Goal: Information Seeking & Learning: Find contact information

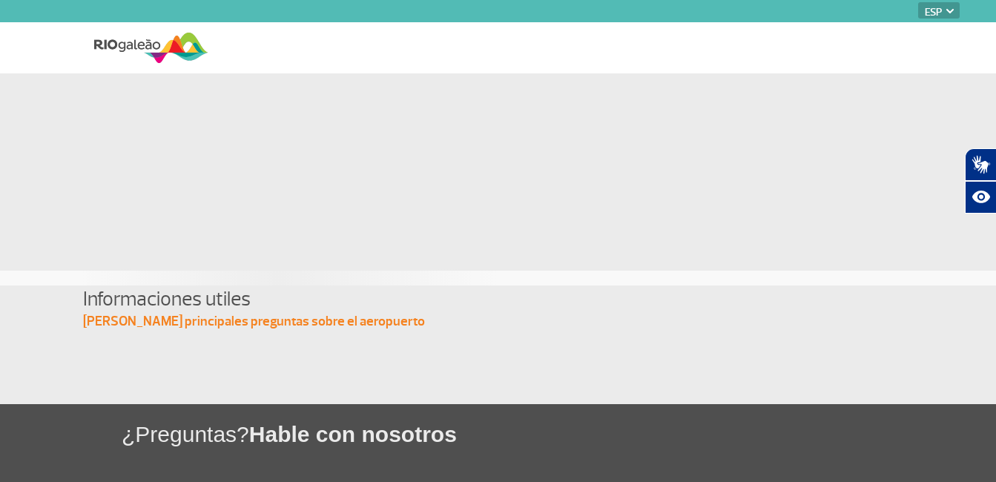
select select "es"
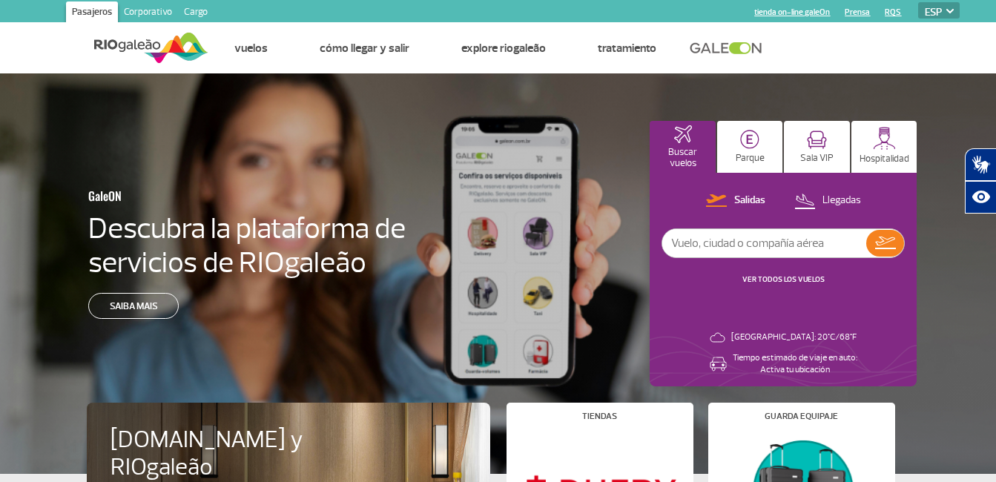
click at [931, 6] on select "PT ENG ESP" at bounding box center [939, 10] width 42 height 16
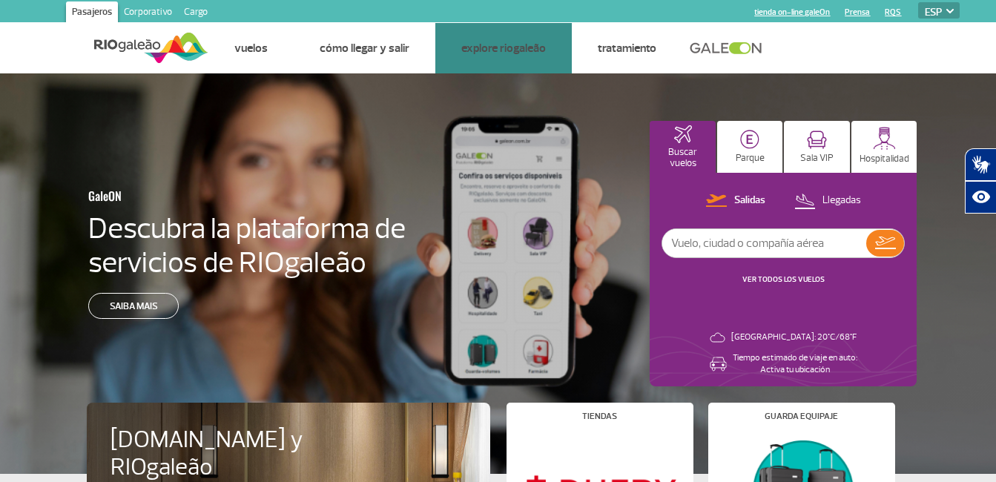
click at [0, 0] on link "Servicios y Conveniencia" at bounding box center [0, 0] width 0 height 0
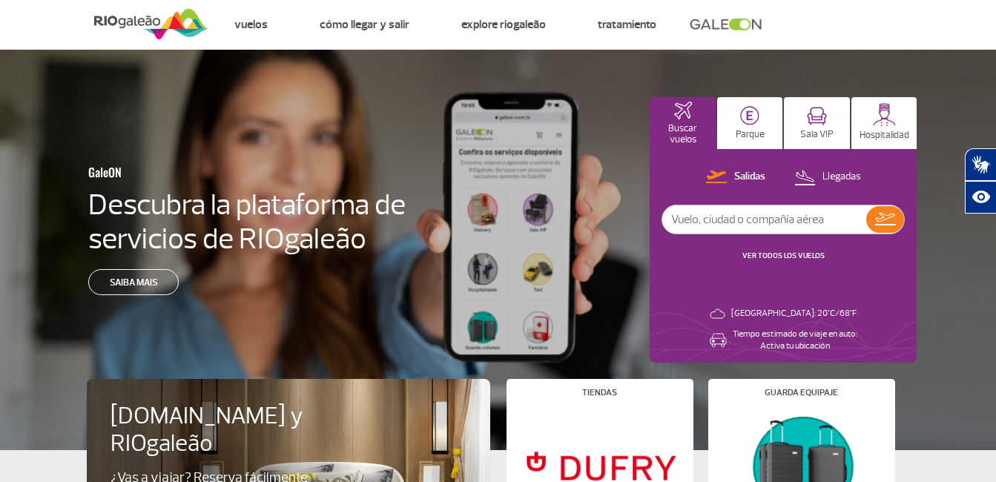
scroll to position [39, 0]
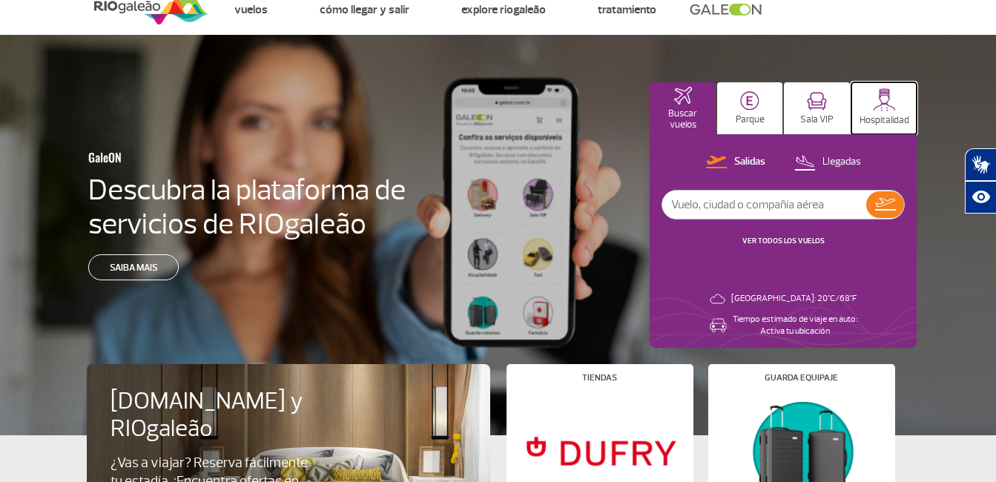
click at [865, 108] on button "Hospitalidad" at bounding box center [884, 108] width 66 height 52
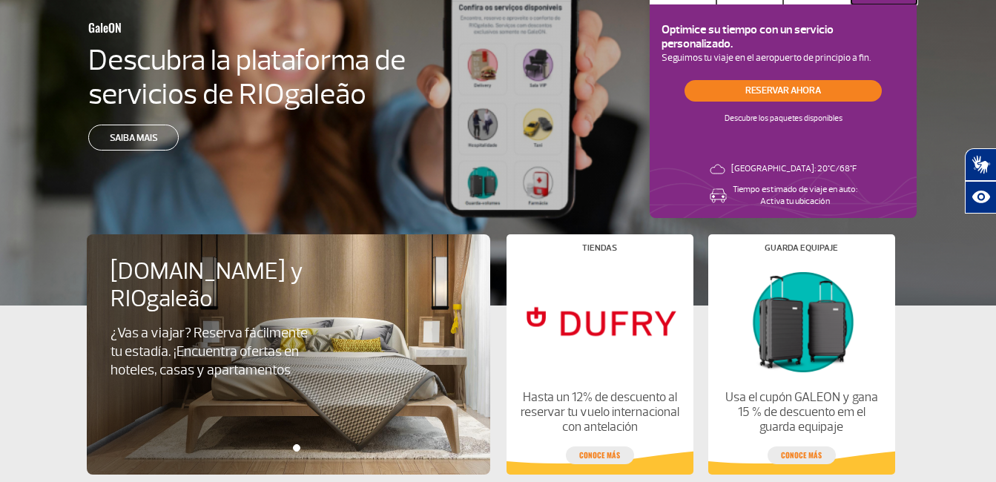
scroll to position [0, 0]
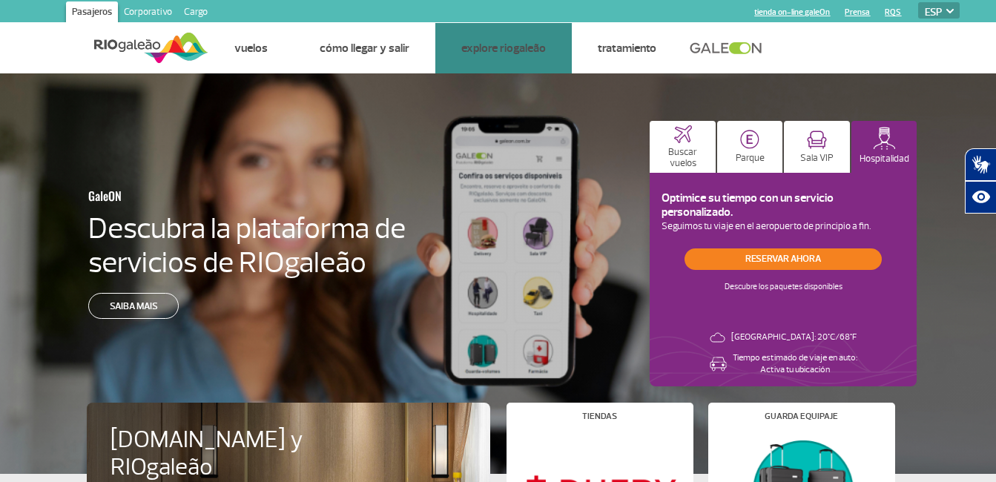
click at [0, 0] on link "Hoteles" at bounding box center [0, 0] width 0 height 0
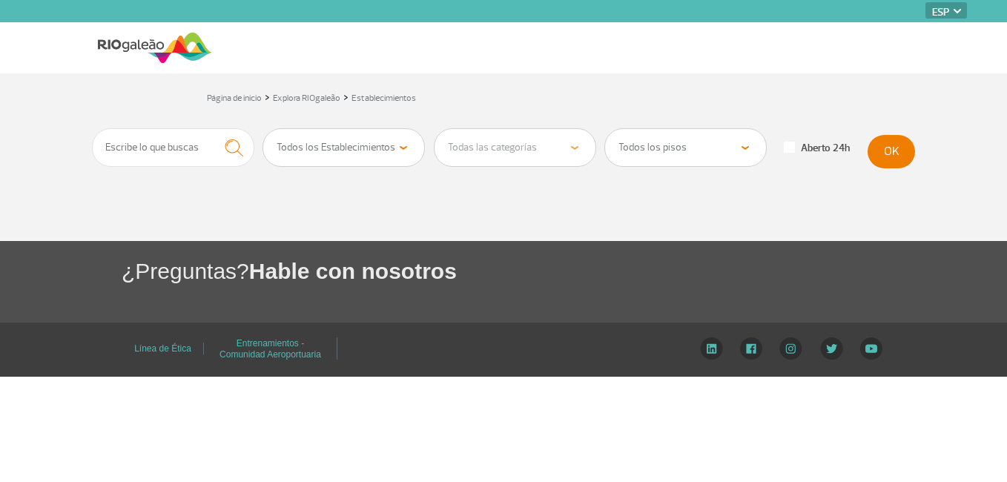
select select "es"
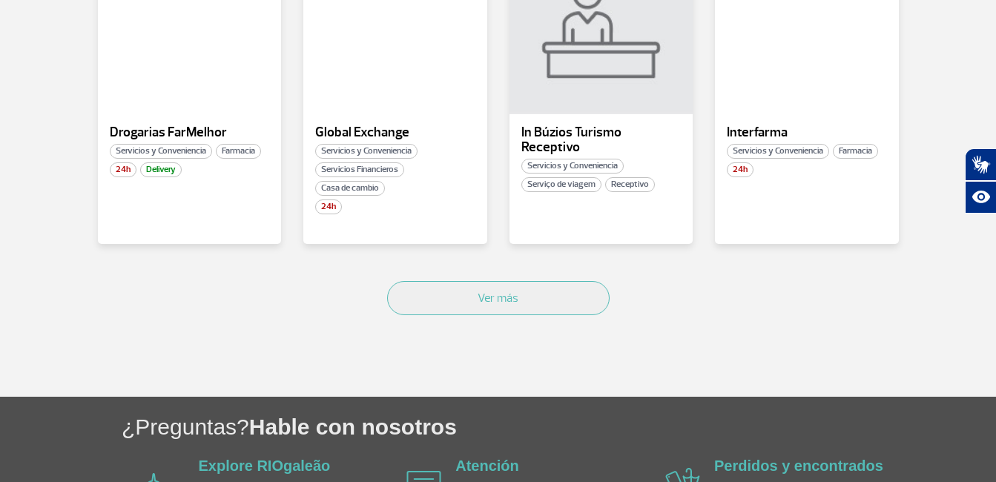
scroll to position [989, 0]
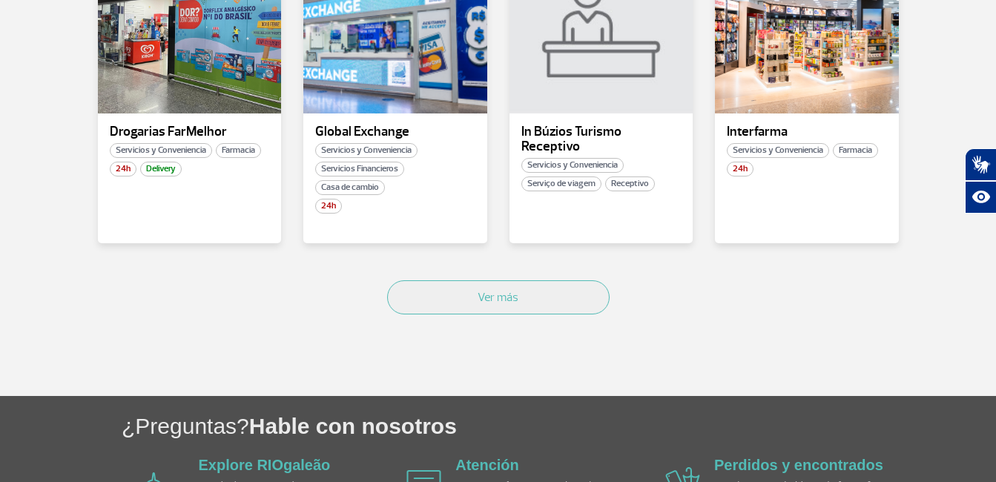
click at [431, 280] on div "Ver más" at bounding box center [498, 314] width 823 height 90
click at [486, 286] on button "Ver más" at bounding box center [498, 297] width 222 height 34
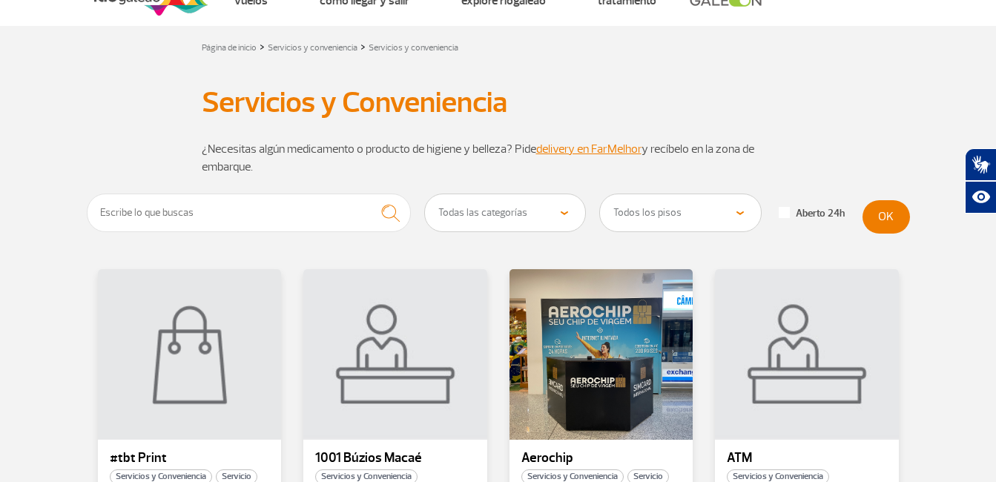
scroll to position [47, 0]
click at [495, 224] on select "Todas las categorías Tienda de conveniencia Servicios Financieros Farmacia Saló…" at bounding box center [505, 213] width 161 height 37
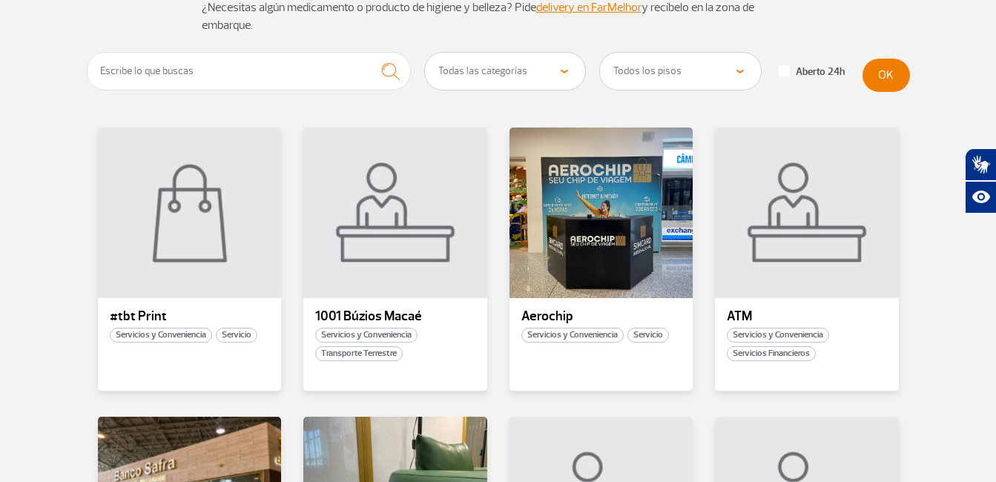
scroll to position [190, 0]
click at [563, 78] on select "Todas las categorías Tienda de conveniencia Servicios Financieros Farmacia Saló…" at bounding box center [505, 70] width 161 height 37
click at [696, 97] on div "Todas las categorías Tienda de conveniencia Servicios Financieros Farmacia Saló…" at bounding box center [498, 77] width 823 height 53
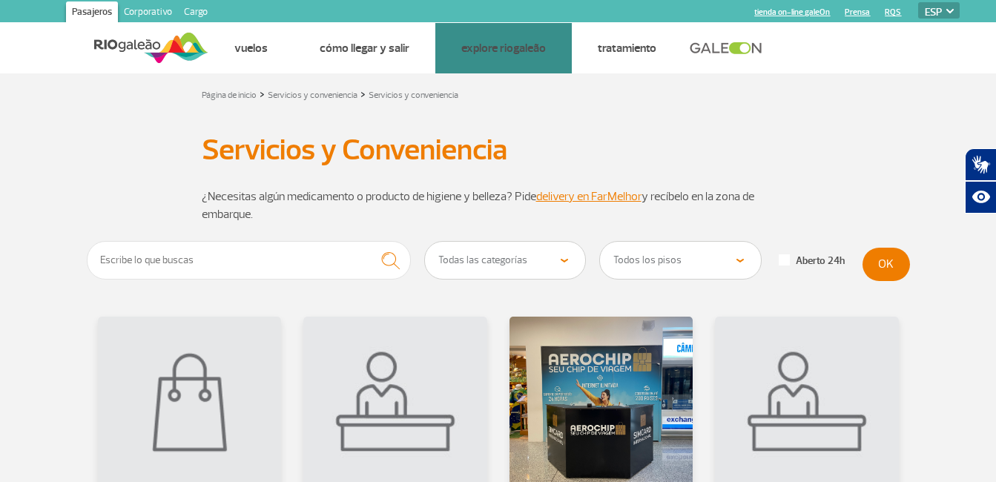
click at [0, 0] on link "Salas VIP" at bounding box center [0, 0] width 0 height 0
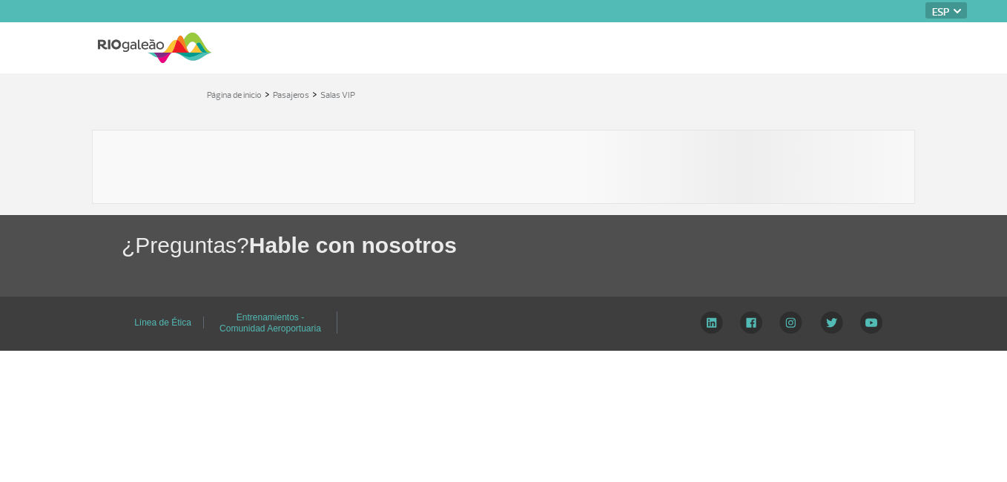
select select "es"
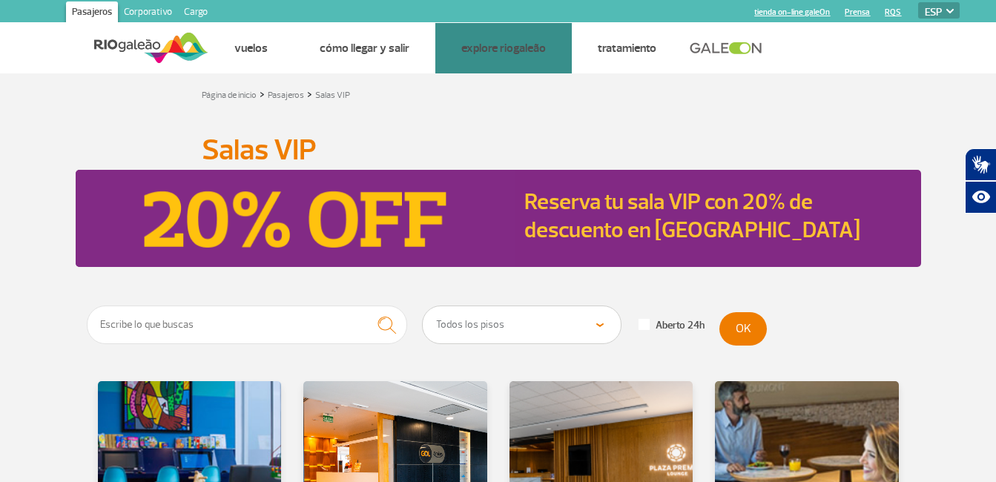
click at [0, 0] on link "Hospitalidad" at bounding box center [0, 0] width 0 height 0
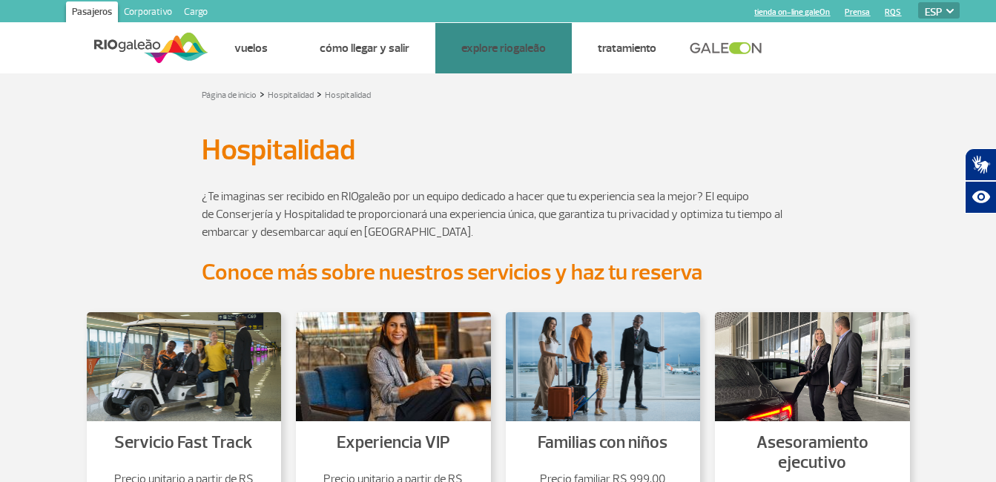
click at [0, 0] on link "Hoteles" at bounding box center [0, 0] width 0 height 0
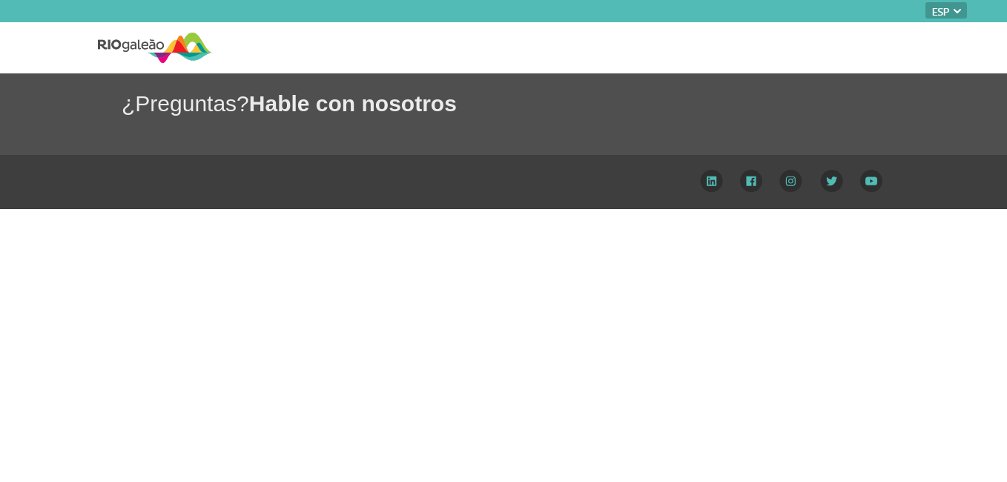
select select "es"
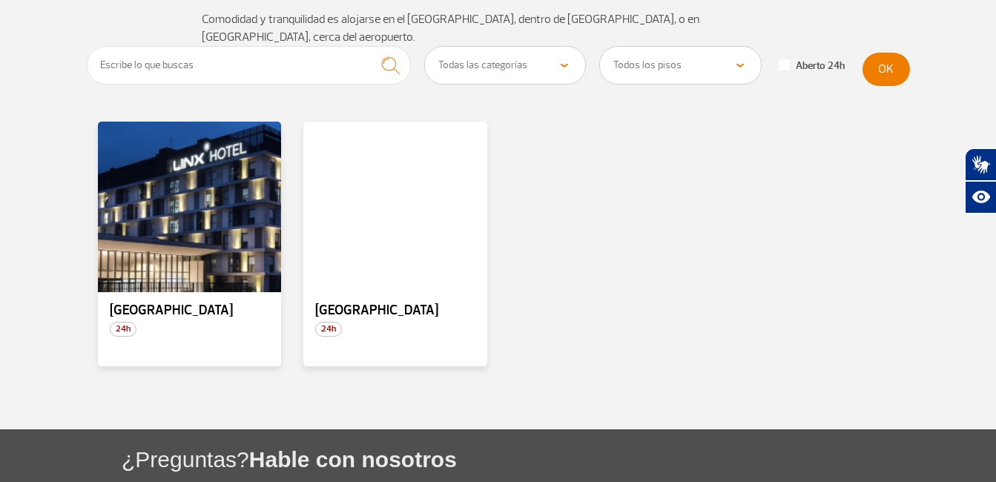
scroll to position [178, 0]
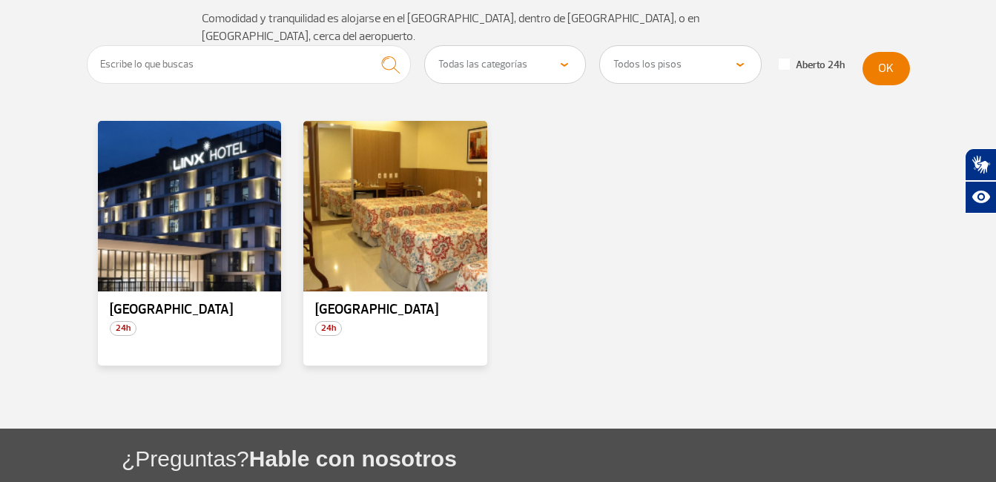
click at [397, 303] on p "[GEOGRAPHIC_DATA]" at bounding box center [395, 310] width 160 height 15
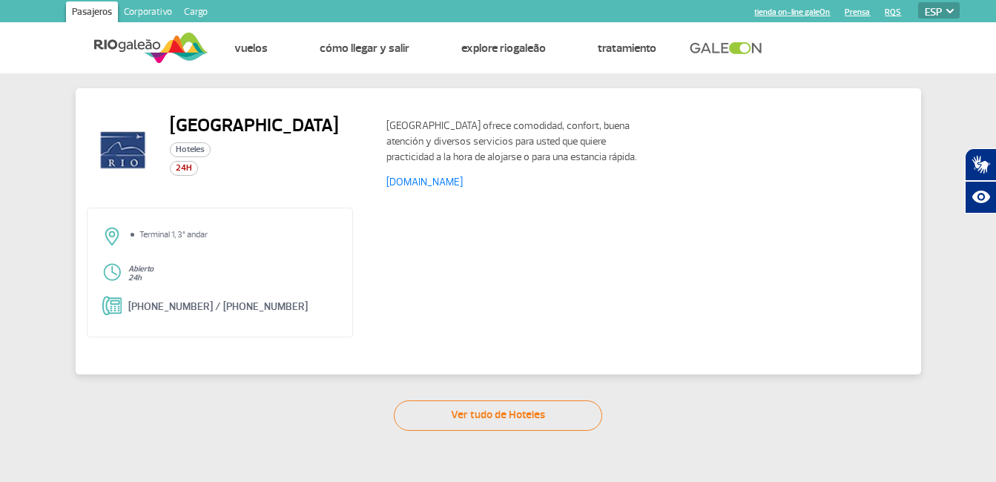
click at [463, 180] on link "www.rioaeroportohotel.com.br" at bounding box center [424, 182] width 76 height 13
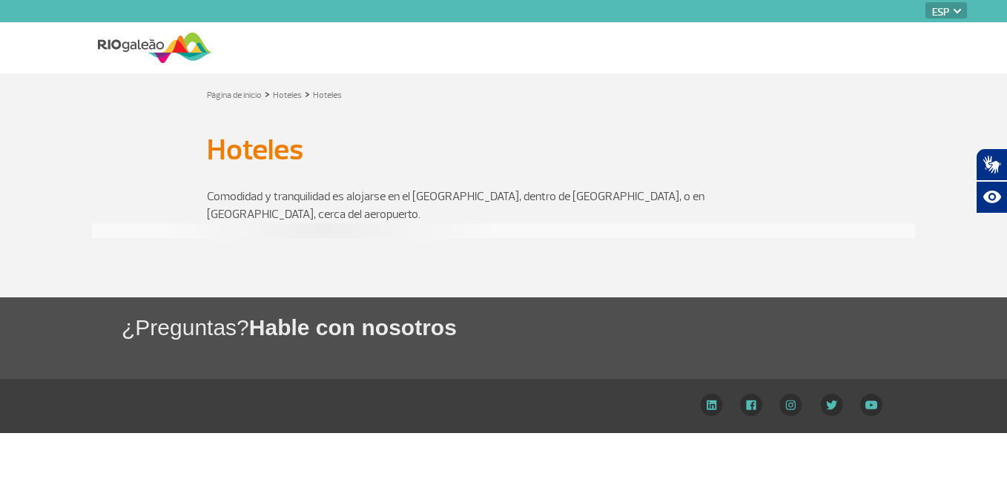
select select "es"
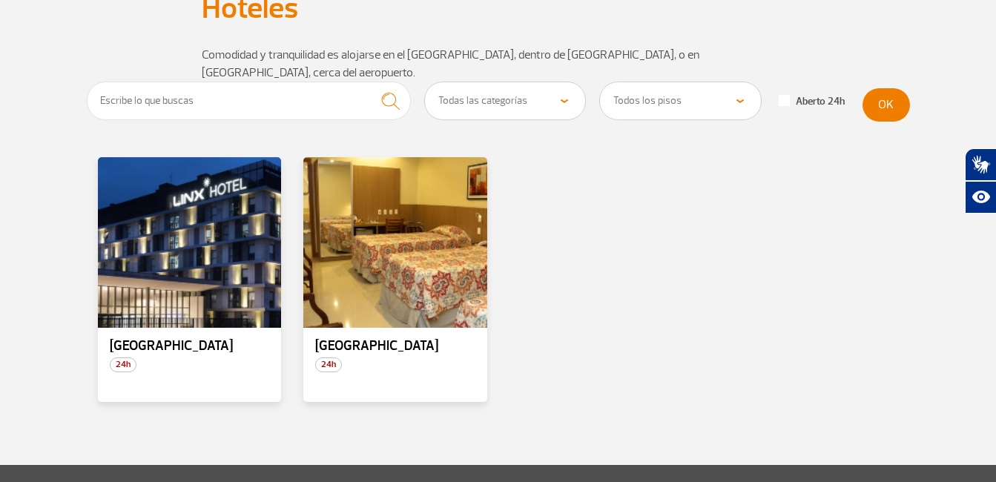
scroll to position [145, 0]
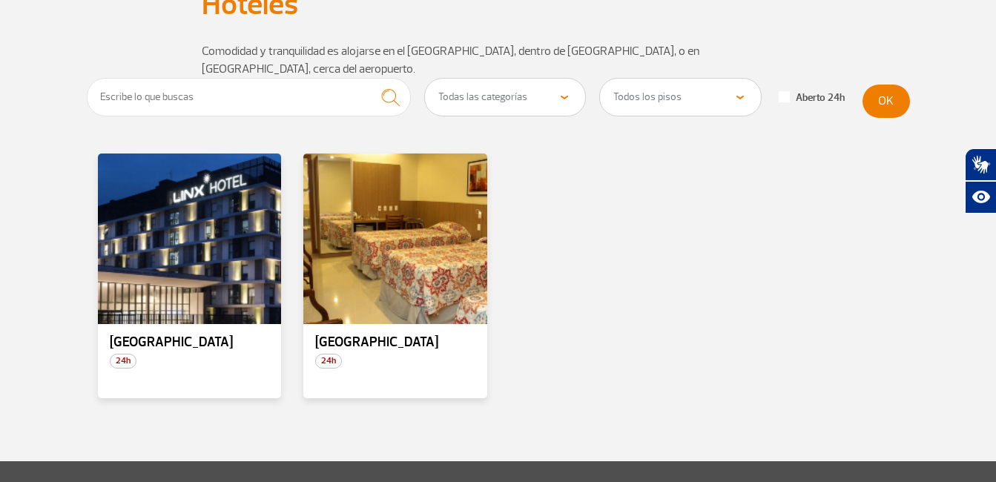
click at [158, 335] on p "[GEOGRAPHIC_DATA]" at bounding box center [190, 342] width 160 height 15
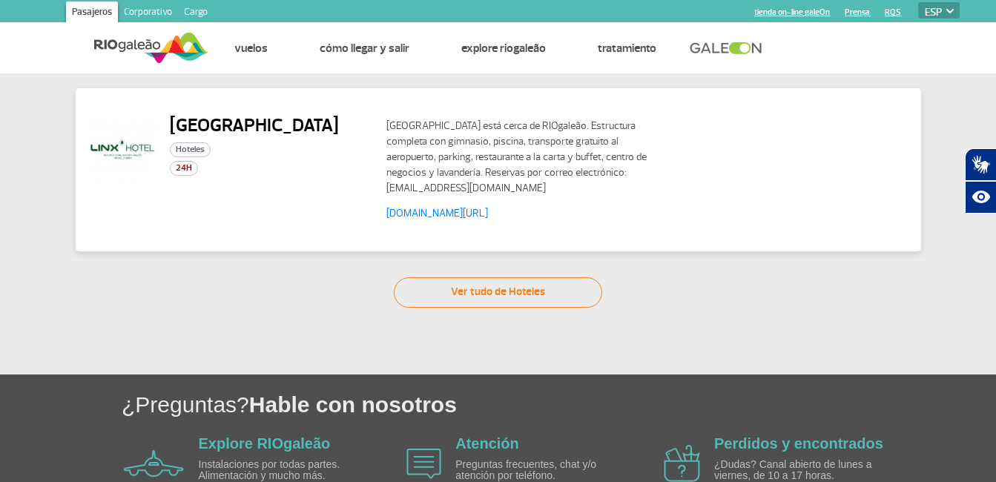
click at [447, 216] on link "www.linxhotels.com.br/linx-galeao" at bounding box center [437, 213] width 102 height 13
